Goal: Information Seeking & Learning: Check status

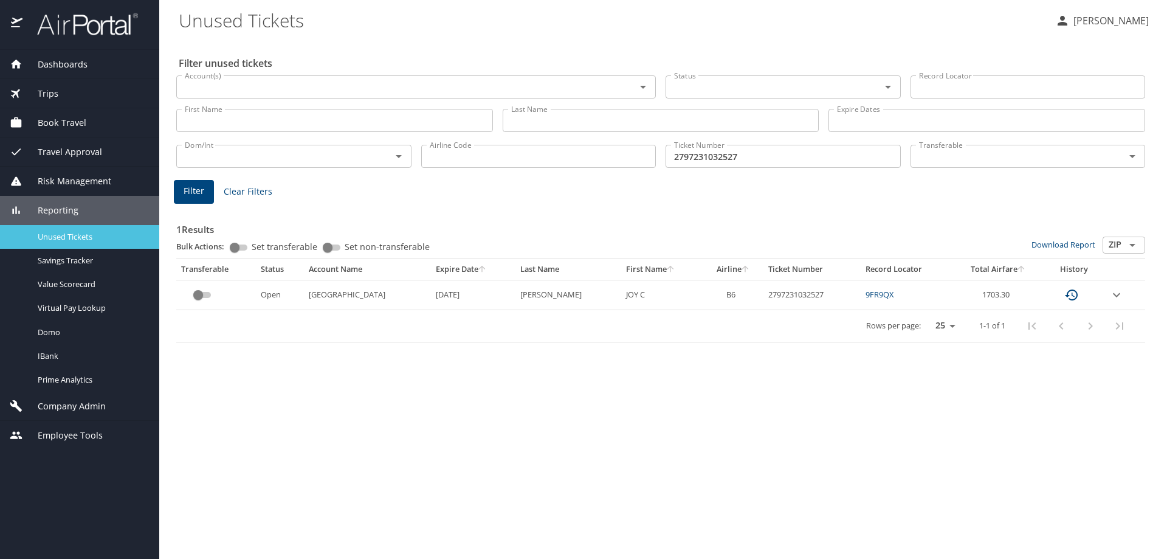
click at [66, 234] on span "Unused Tickets" at bounding box center [91, 237] width 107 height 12
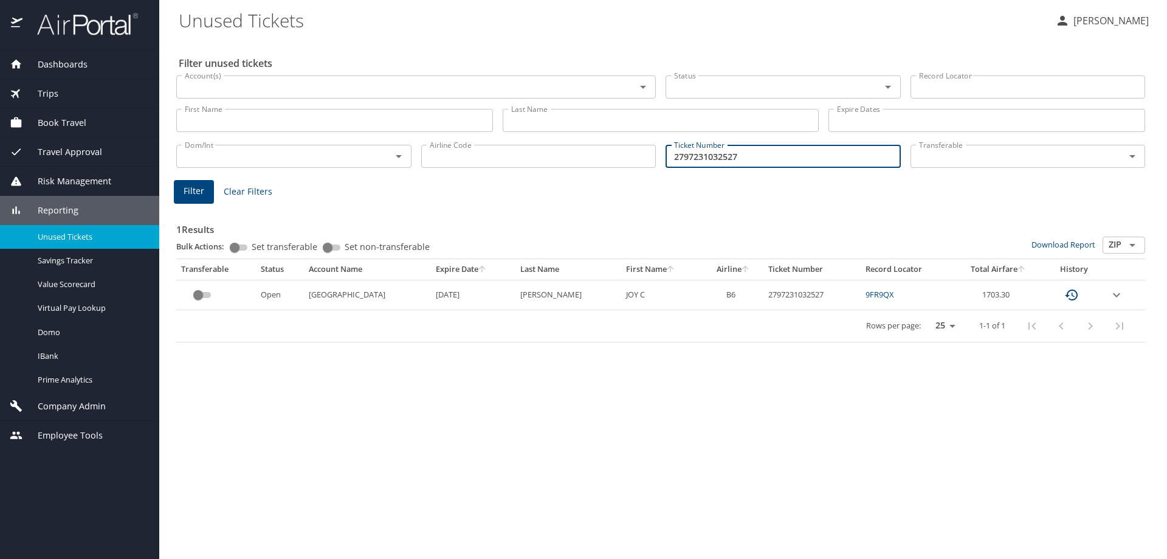
drag, startPoint x: 786, startPoint y: 162, endPoint x: 439, endPoint y: 185, distance: 347.8
click at [449, 185] on div "Filter unused tickets Account(s) Account(s) Status Status Record Locator Record…" at bounding box center [663, 299] width 969 height 520
click at [773, 159] on input "Ticket Number" at bounding box center [783, 156] width 235 height 23
click at [596, 118] on input "Last Name" at bounding box center [661, 120] width 317 height 23
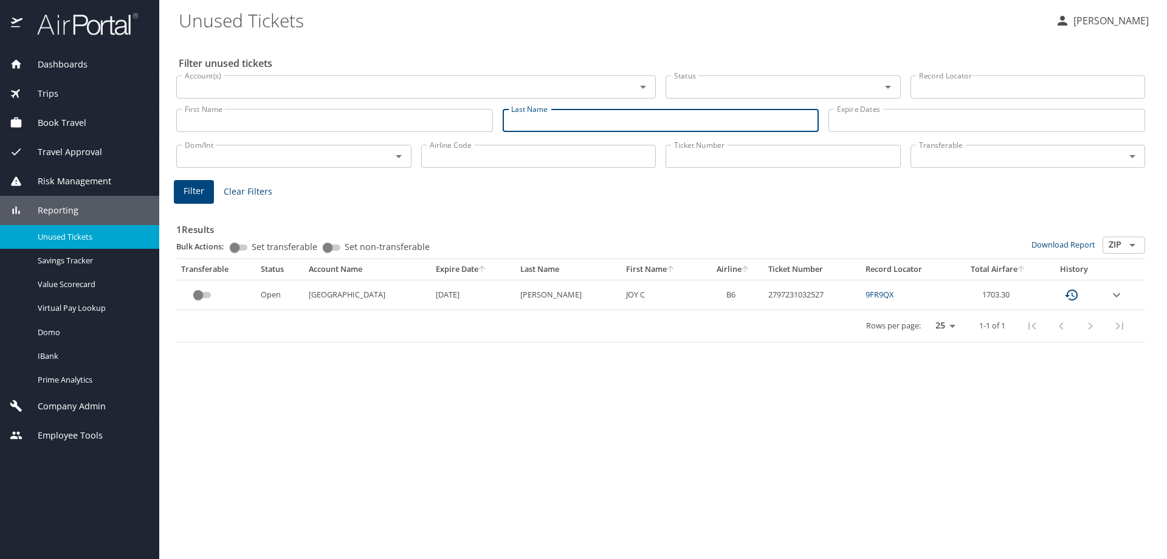
click at [675, 117] on input "Last Name" at bounding box center [661, 120] width 317 height 23
type input "DUGAN"
click at [746, 154] on input "Ticket Number" at bounding box center [783, 156] width 235 height 23
drag, startPoint x: 574, startPoint y: 120, endPoint x: 229, endPoint y: 118, distance: 344.6
click at [229, 118] on div "First Name First Name Last Name DUGAN Last Name Expire Dates Expire Dates" at bounding box center [660, 120] width 979 height 43
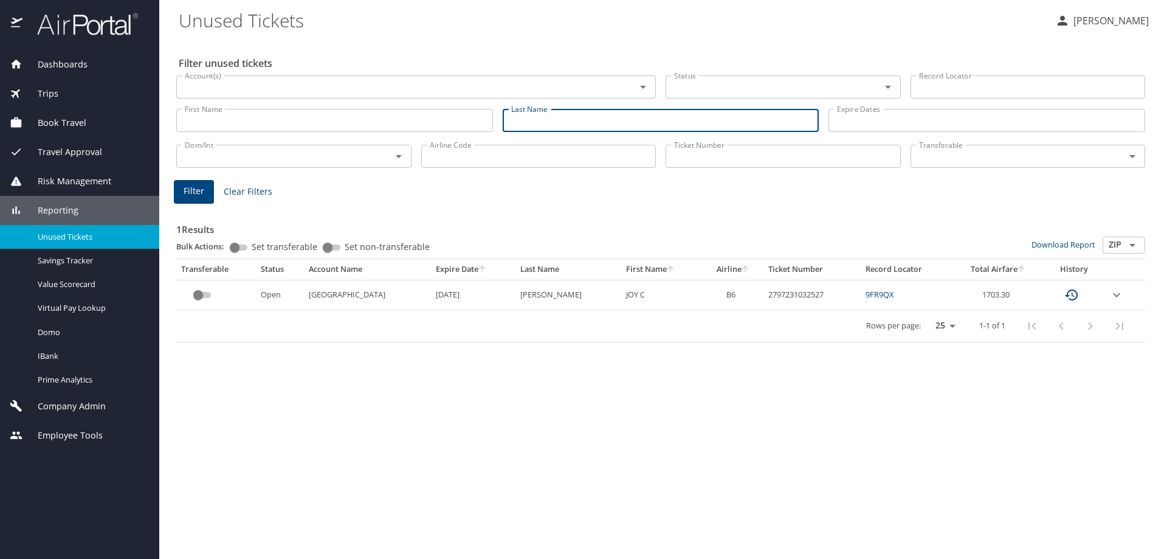
click at [709, 152] on input "Ticket Number" at bounding box center [783, 156] width 235 height 23
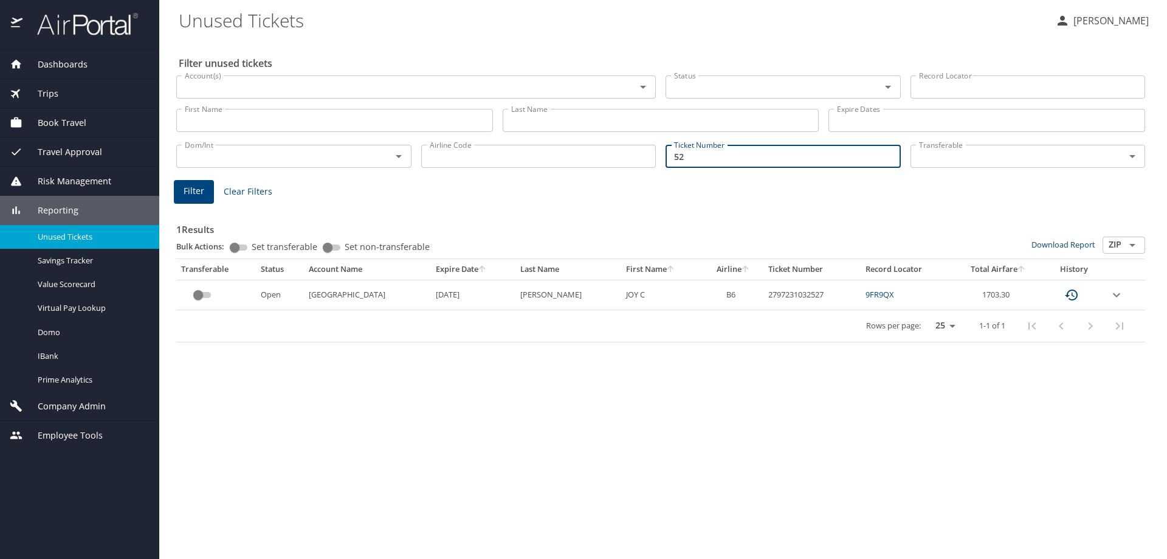
type input "5"
click at [198, 188] on span "Filter" at bounding box center [194, 191] width 21 height 15
drag, startPoint x: 752, startPoint y: 161, endPoint x: 412, endPoint y: 157, distance: 340.4
click at [415, 163] on div "Dom/Int Dom/Int Airline Code Airline Code Ticket Number 5267310366925 Ticket Nu…" at bounding box center [660, 155] width 979 height 40
type input "DUGAN"
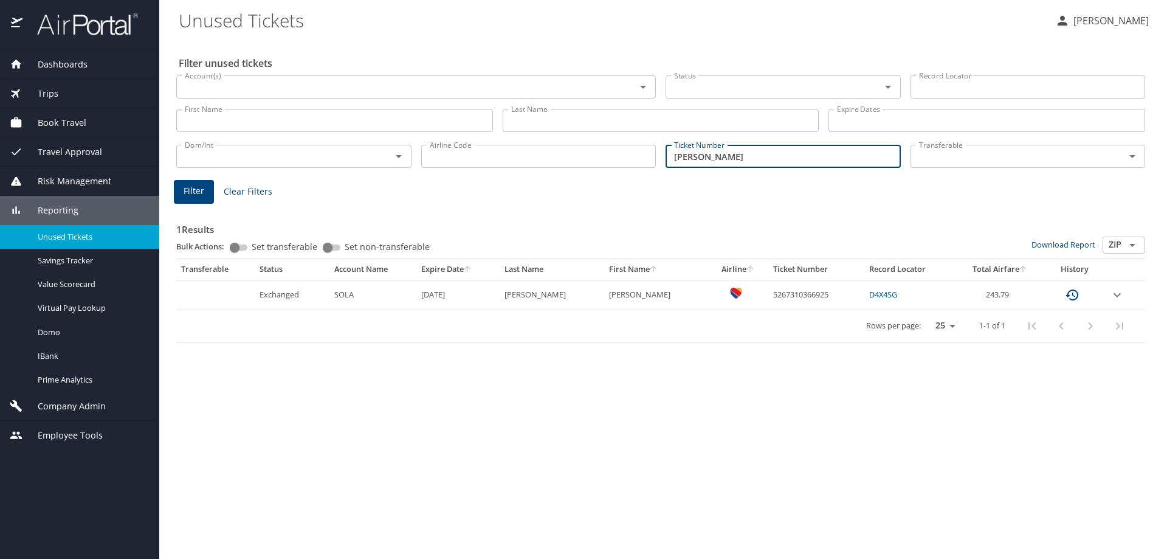
drag, startPoint x: 703, startPoint y: 154, endPoint x: 472, endPoint y: 165, distance: 231.8
click at [474, 165] on div "Dom/Int Dom/Int Airline Code Airline Code Ticket Number DUGAN Ticket Number Tra…" at bounding box center [660, 155] width 979 height 40
click at [565, 123] on input "Last Name" at bounding box center [661, 120] width 317 height 23
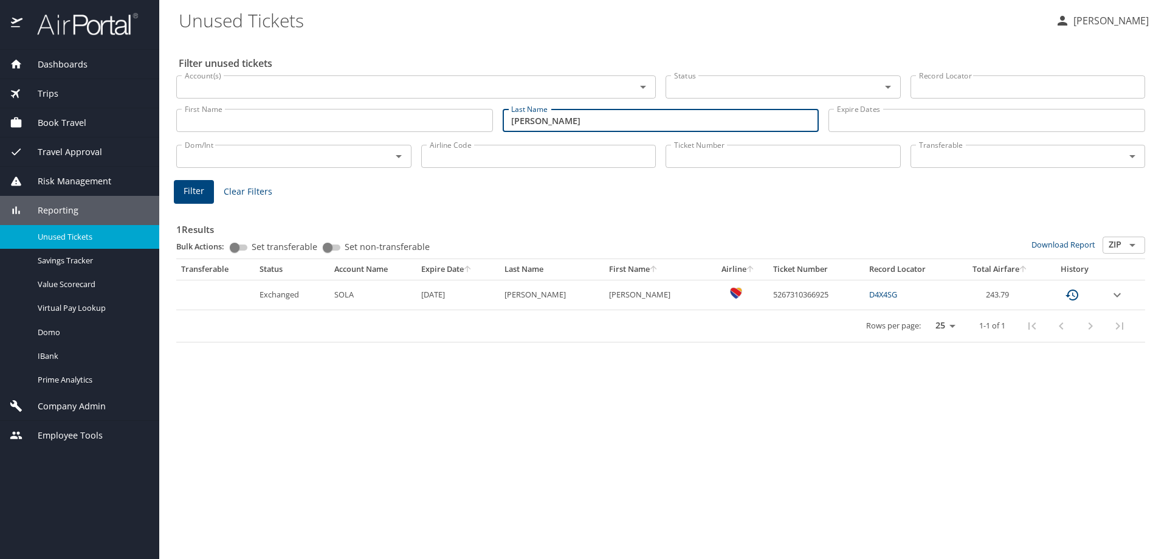
type input "DUGAN"
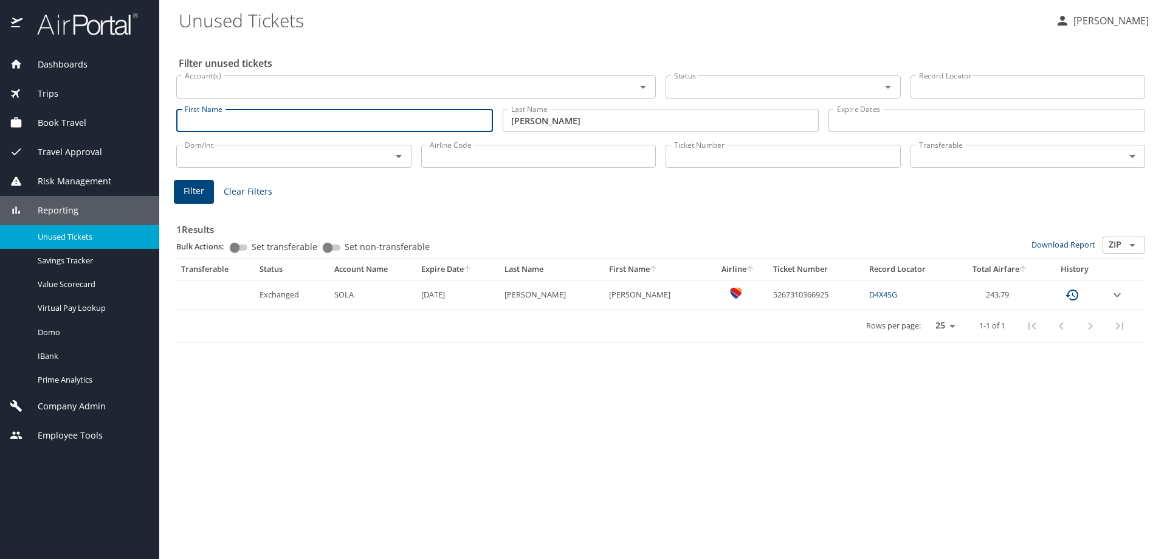
click at [369, 114] on input "First Name" at bounding box center [334, 120] width 317 height 23
type input "ERIN"
click at [194, 194] on span "Filter" at bounding box center [194, 191] width 21 height 15
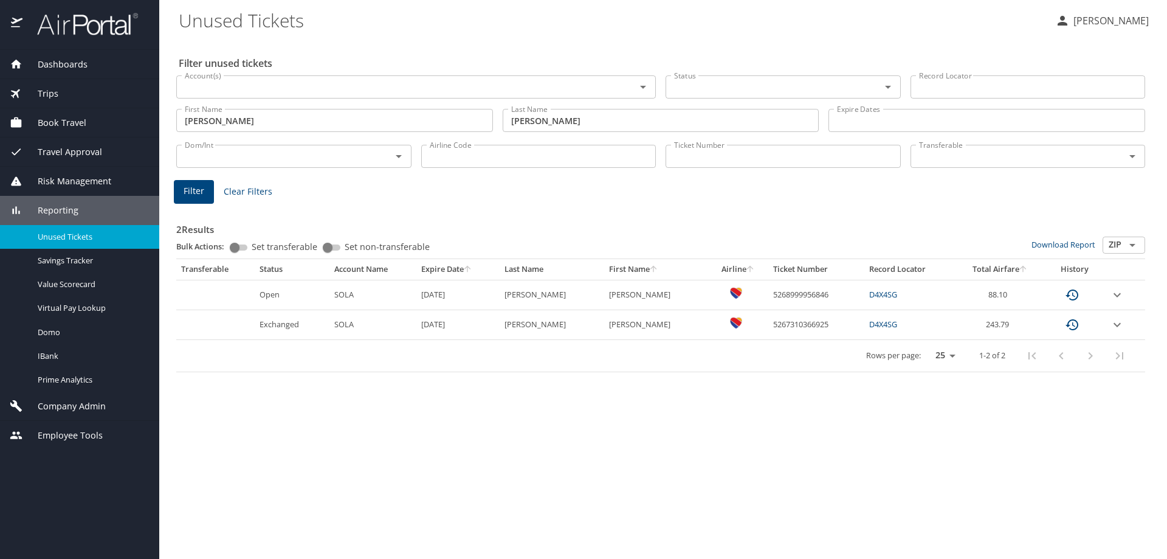
click at [786, 294] on td "5268999956846" at bounding box center [816, 295] width 96 height 30
click at [870, 291] on link "D4X4SG" at bounding box center [883, 294] width 28 height 11
drag, startPoint x: 728, startPoint y: 301, endPoint x: 738, endPoint y: 295, distance: 11.7
click at [728, 301] on td "custom pagination table" at bounding box center [739, 295] width 60 height 30
drag, startPoint x: 745, startPoint y: 294, endPoint x: 808, endPoint y: 291, distance: 62.7
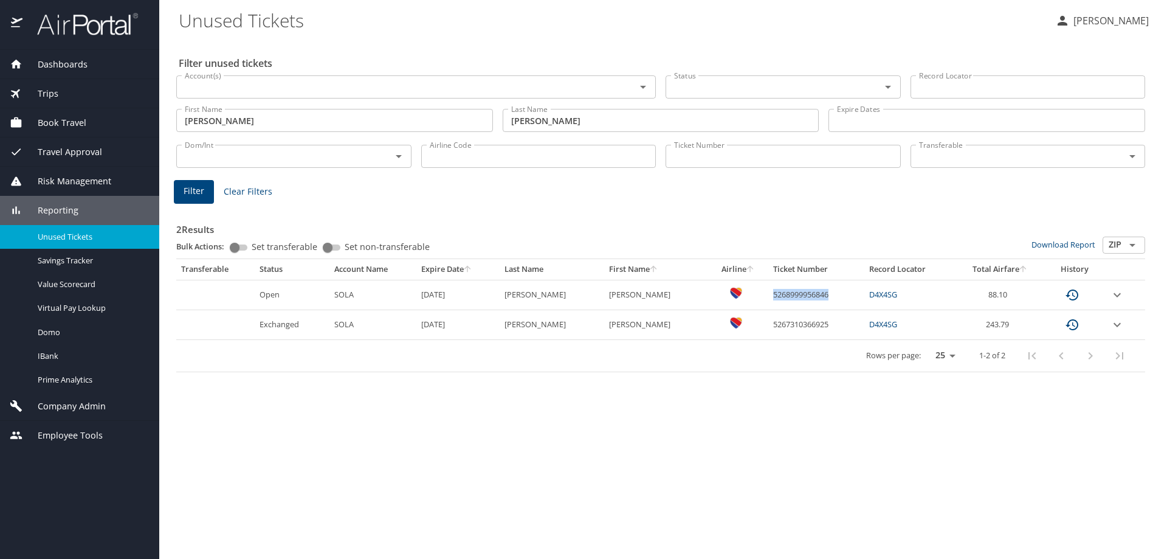
click at [808, 291] on td "5268999956846" at bounding box center [816, 295] width 96 height 30
copy td "5268999956846"
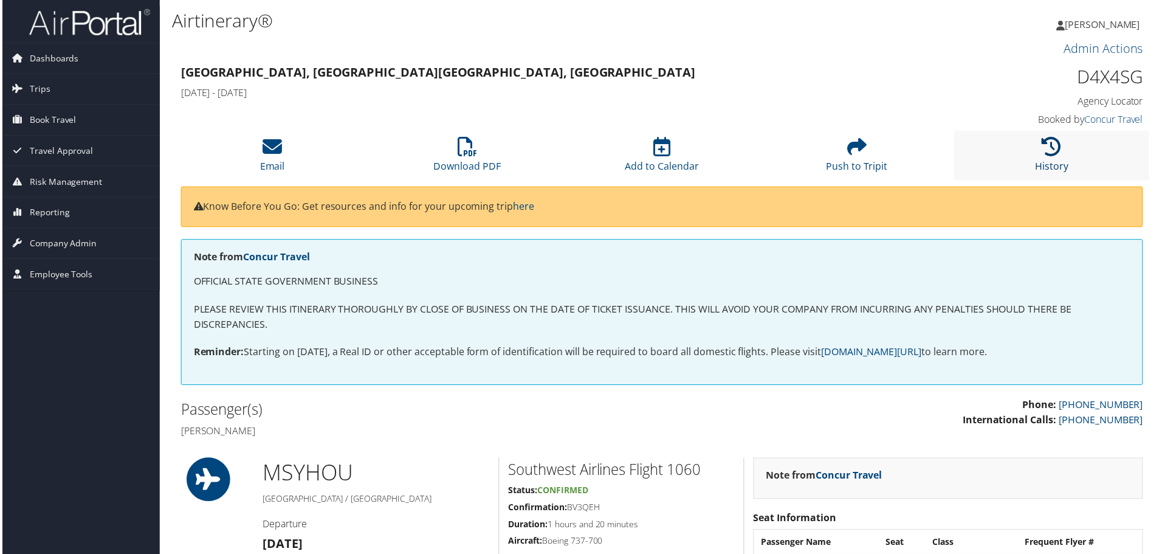
click at [1052, 146] on icon at bounding box center [1053, 146] width 19 height 19
